Goal: Answer question/provide support

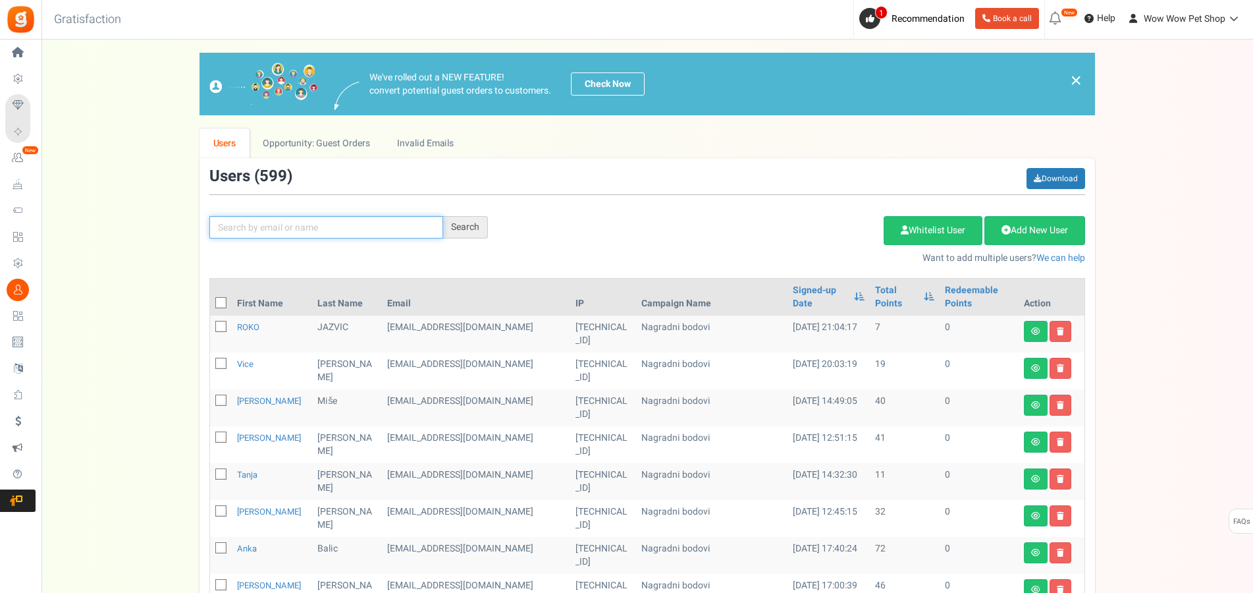
click at [339, 233] on input "text" at bounding box center [326, 227] width 234 height 22
type input "svagu"
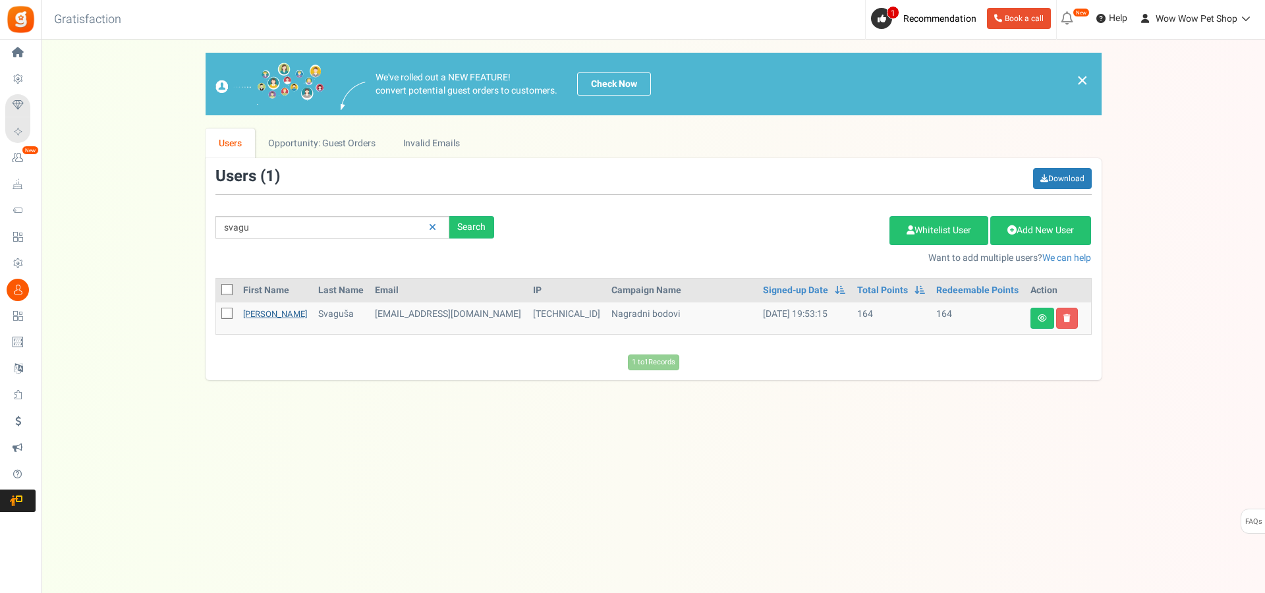
click at [255, 314] on link "[PERSON_NAME]" at bounding box center [275, 314] width 64 height 13
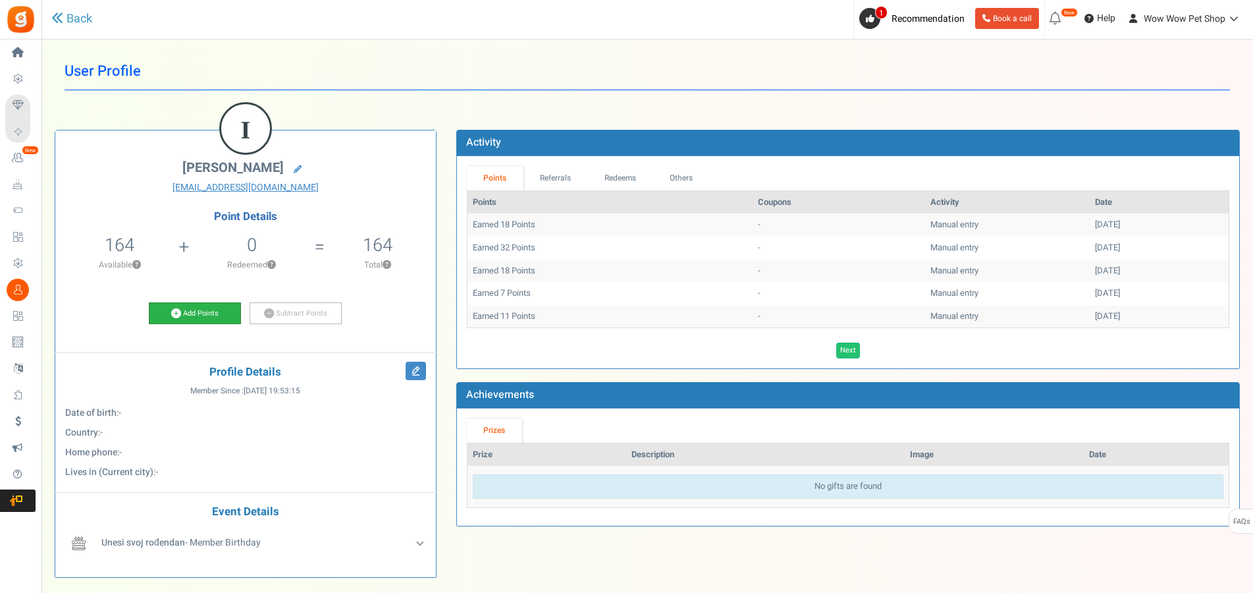
click at [210, 310] on link "Add Points" at bounding box center [195, 313] width 92 height 22
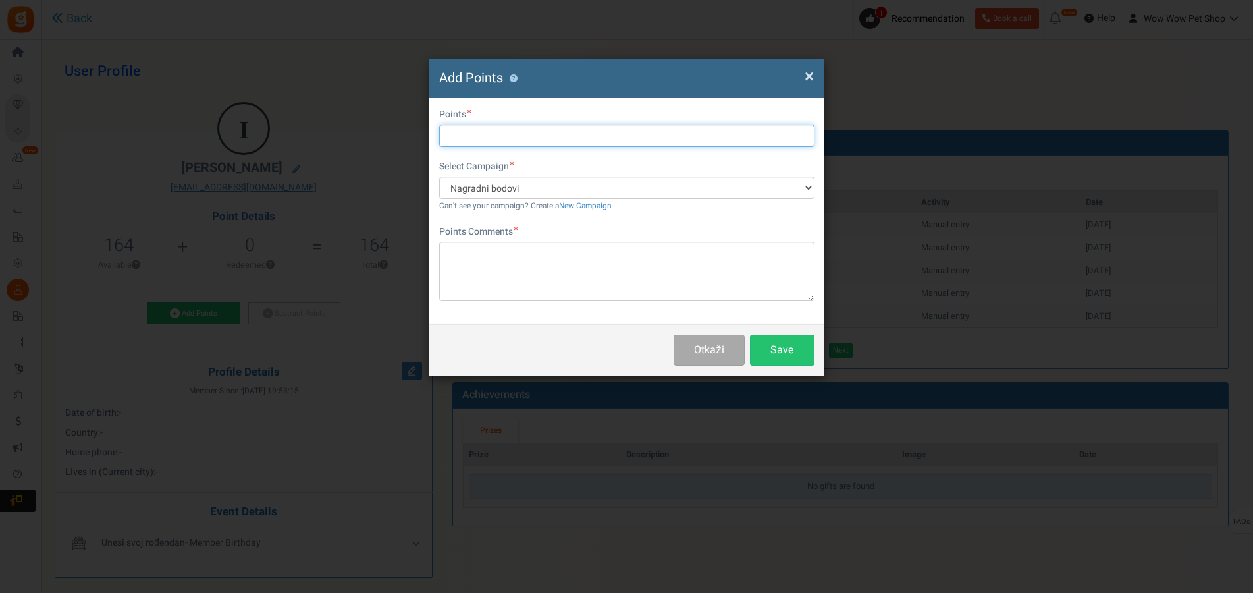
click at [474, 143] on input "text" at bounding box center [626, 135] width 375 height 22
type input "4"
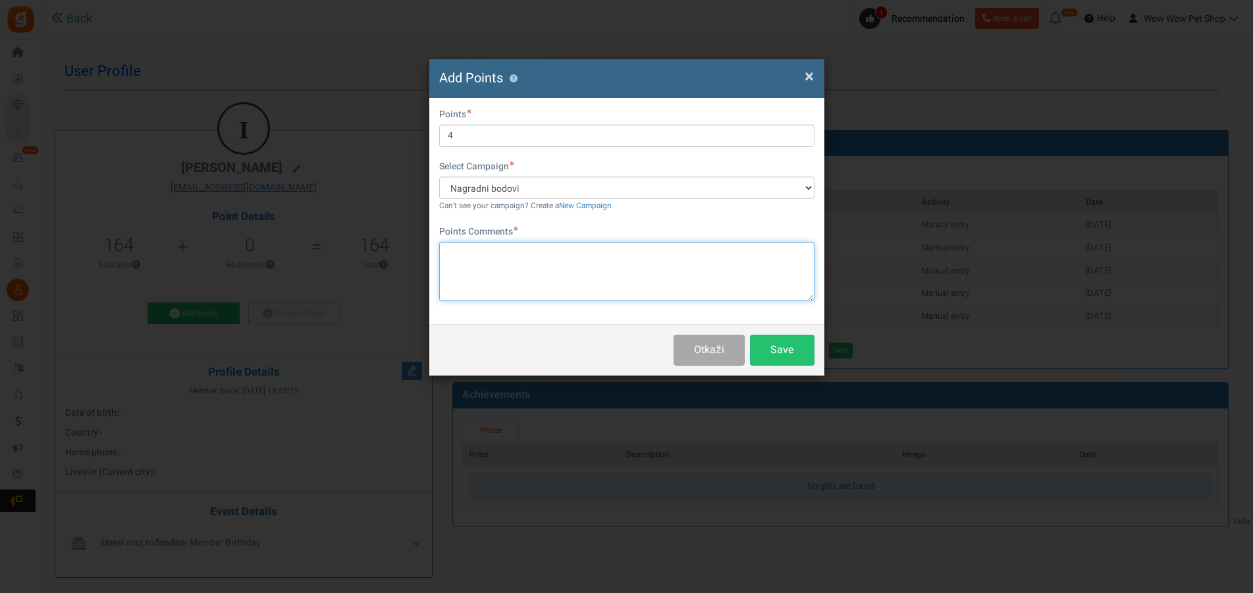
click at [533, 287] on textarea at bounding box center [626, 271] width 375 height 59
paste textarea "1536"
type textarea "Račun br. 1536"
click at [788, 350] on button "Save" at bounding box center [782, 350] width 65 height 31
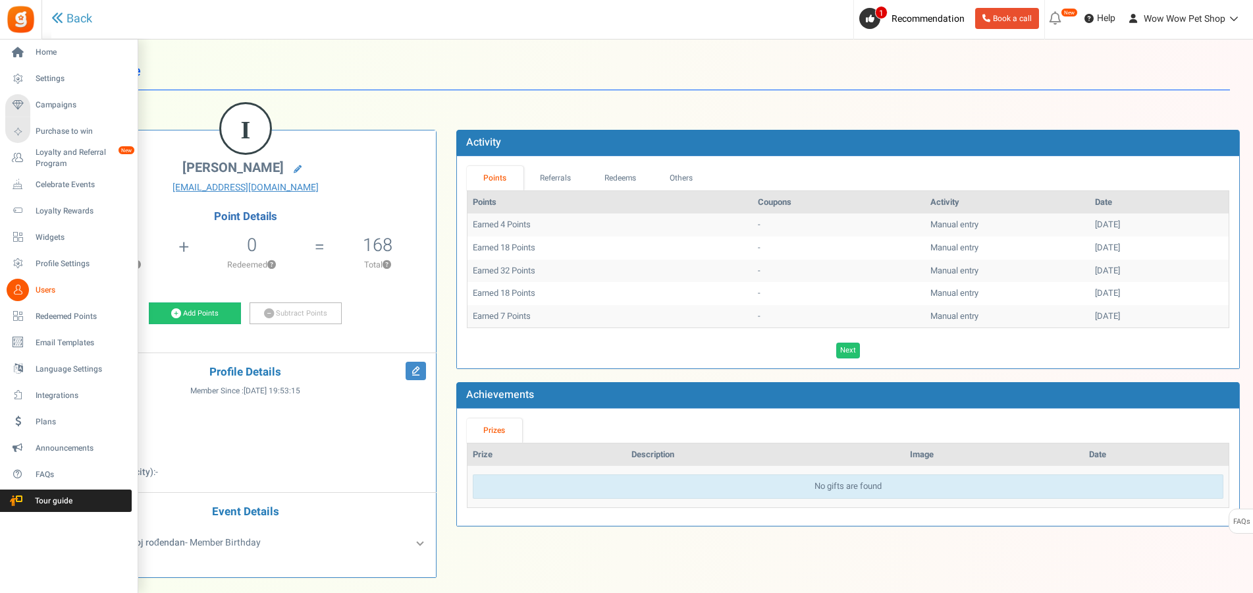
click at [18, 290] on icon at bounding box center [18, 290] width 22 height 22
